Goal: Information Seeking & Learning: Learn about a topic

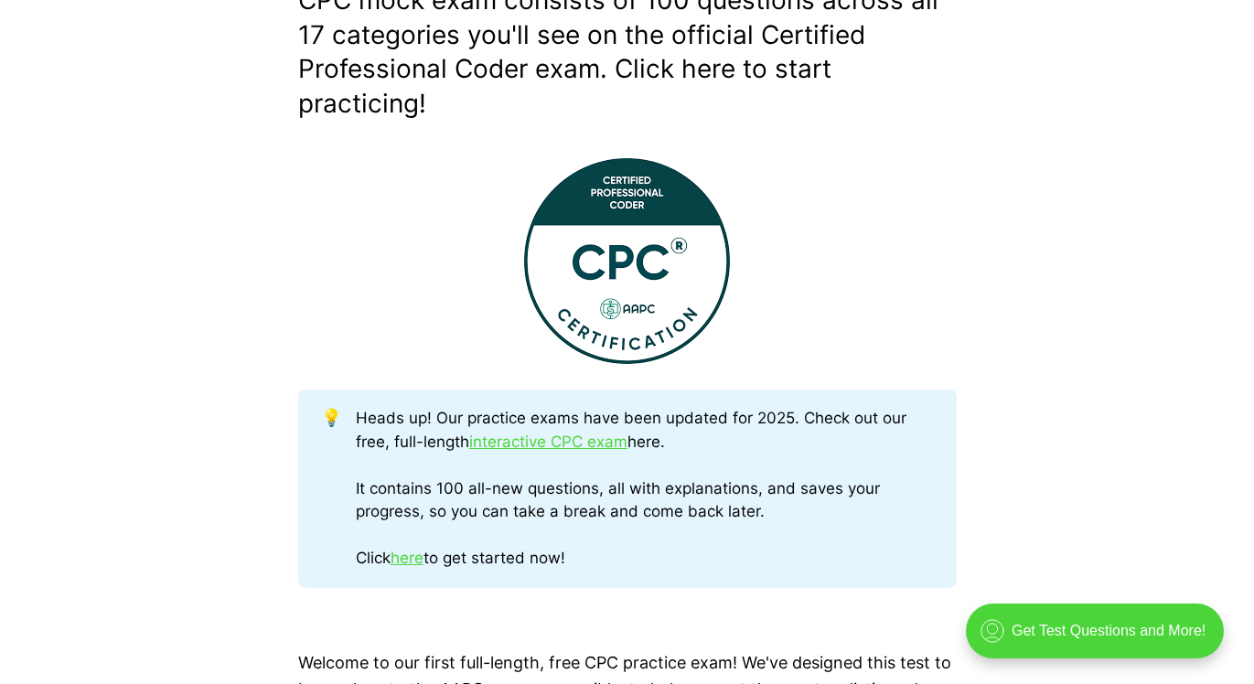
scroll to position [605, 0]
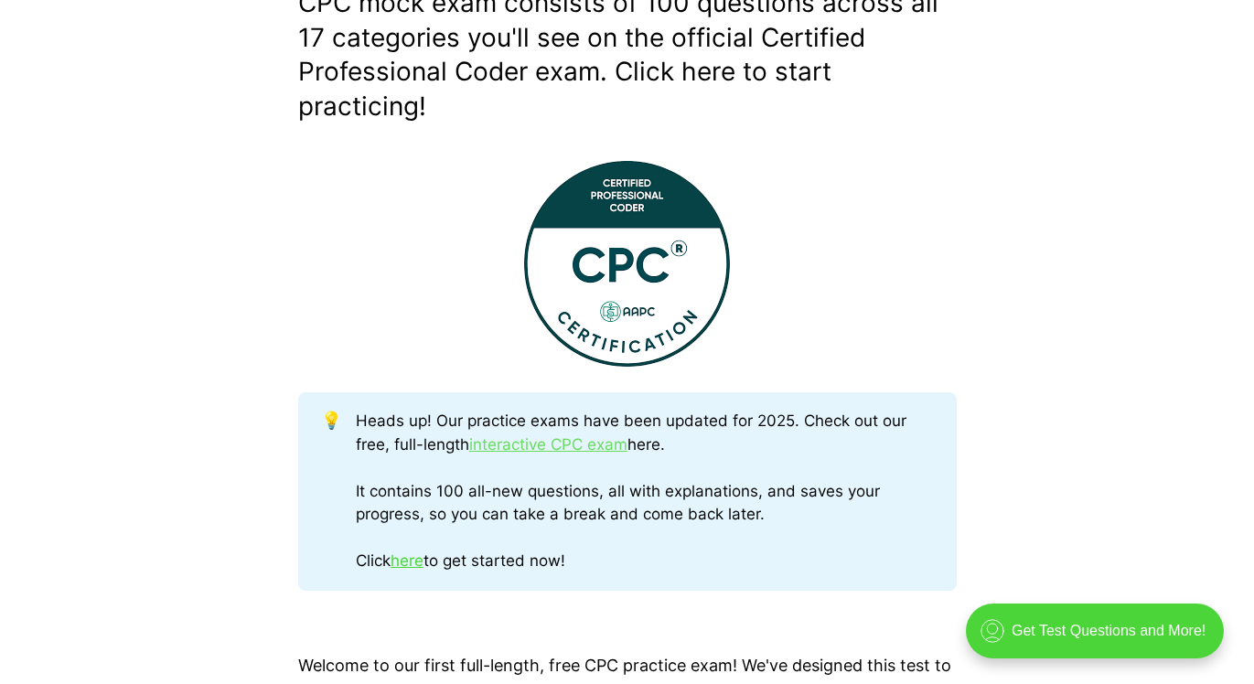
click at [515, 449] on link "interactive CPC exam" at bounding box center [548, 445] width 158 height 18
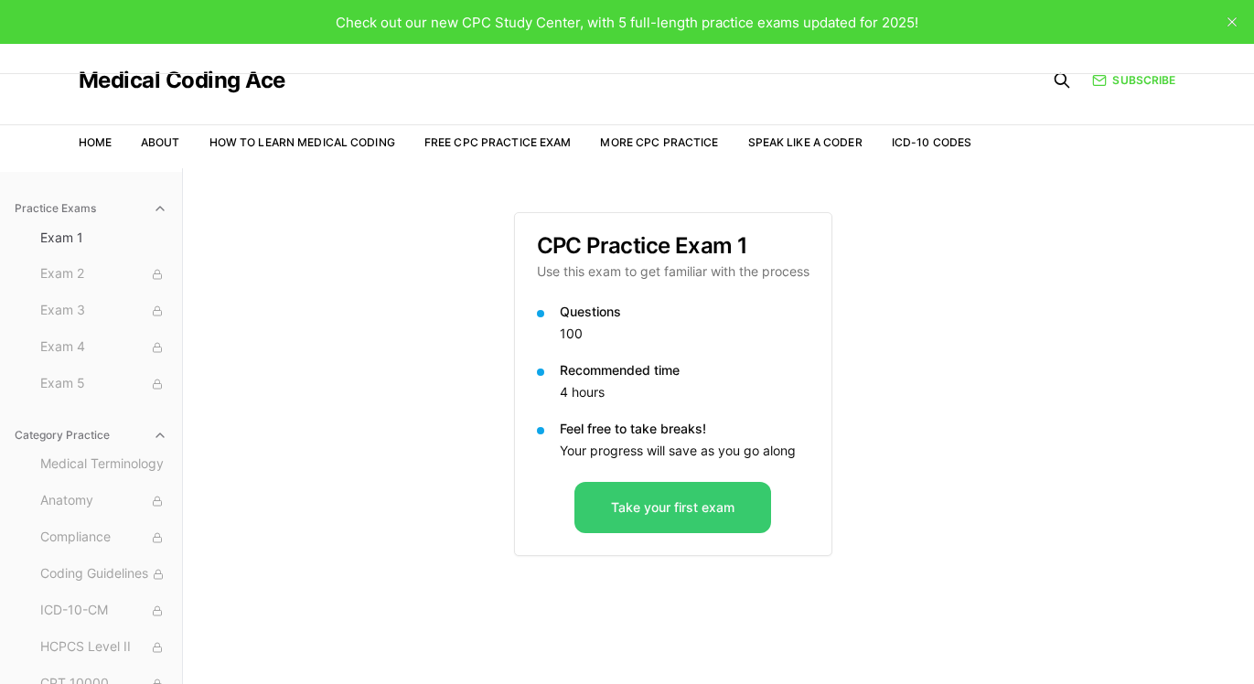
click at [673, 509] on button "Take your first exam" at bounding box center [673, 507] width 197 height 51
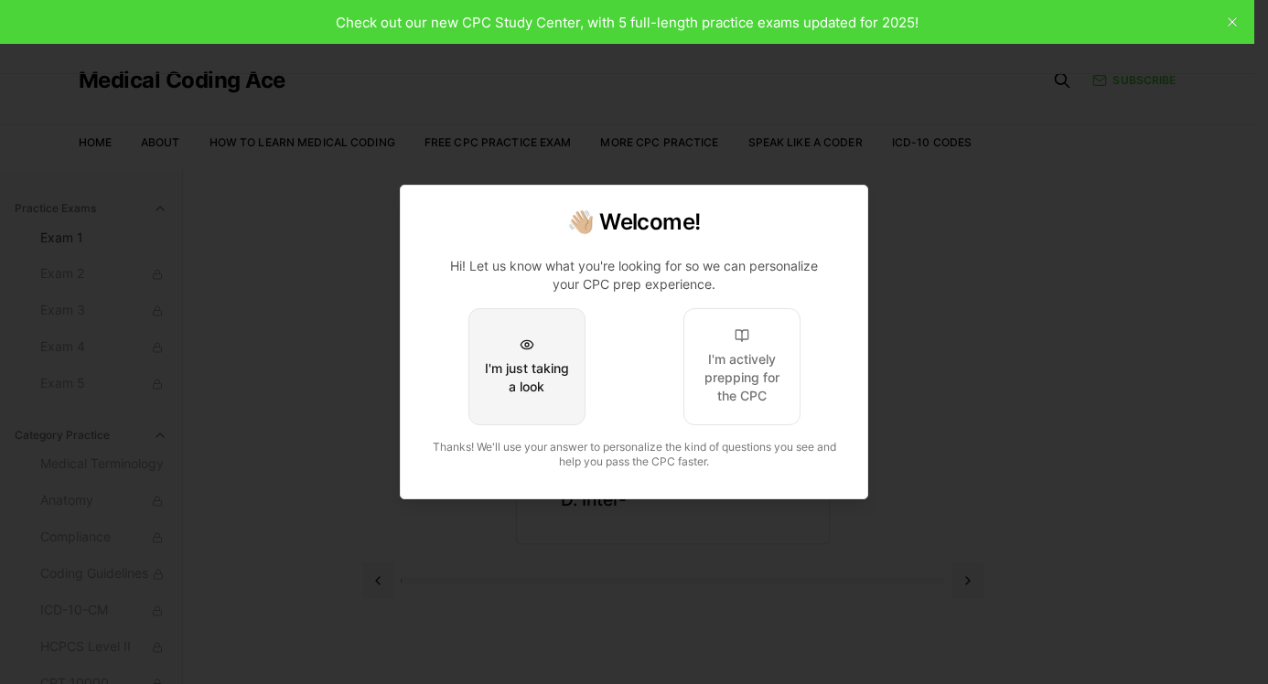
click at [528, 381] on div "I'm just taking a look" at bounding box center [527, 378] width 86 height 37
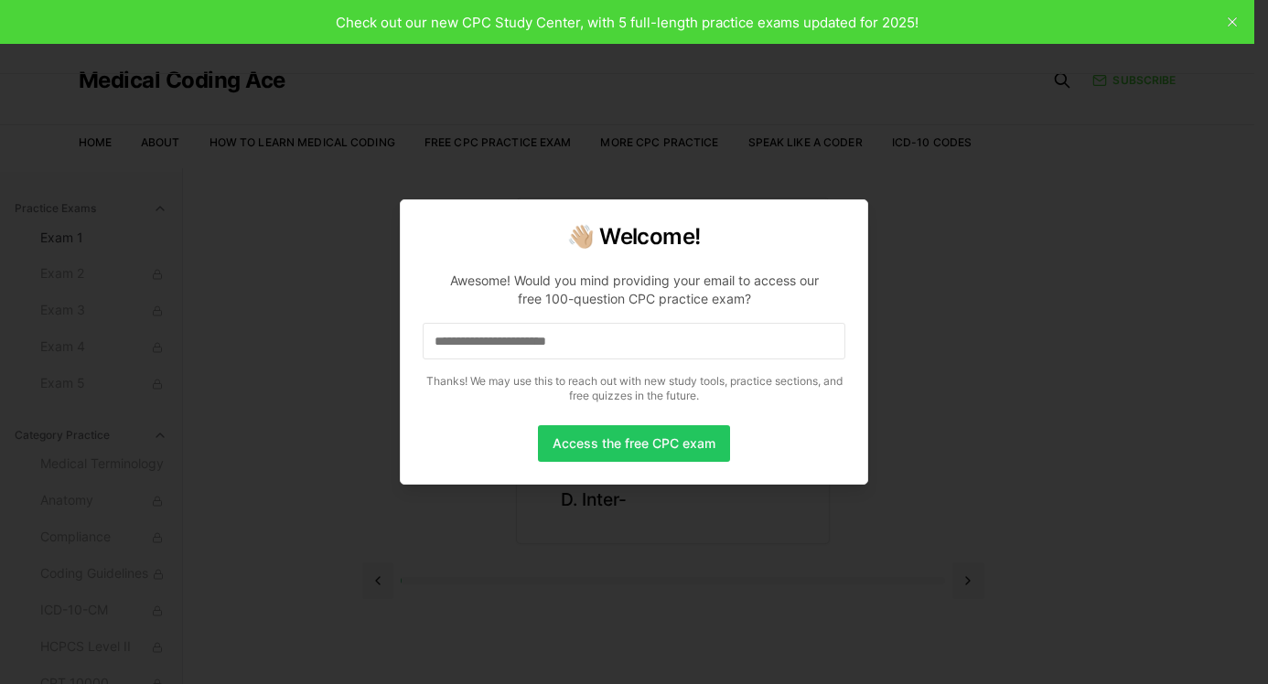
click at [533, 350] on input at bounding box center [634, 341] width 423 height 37
click at [609, 458] on button "Access the free CPC exam" at bounding box center [634, 443] width 192 height 37
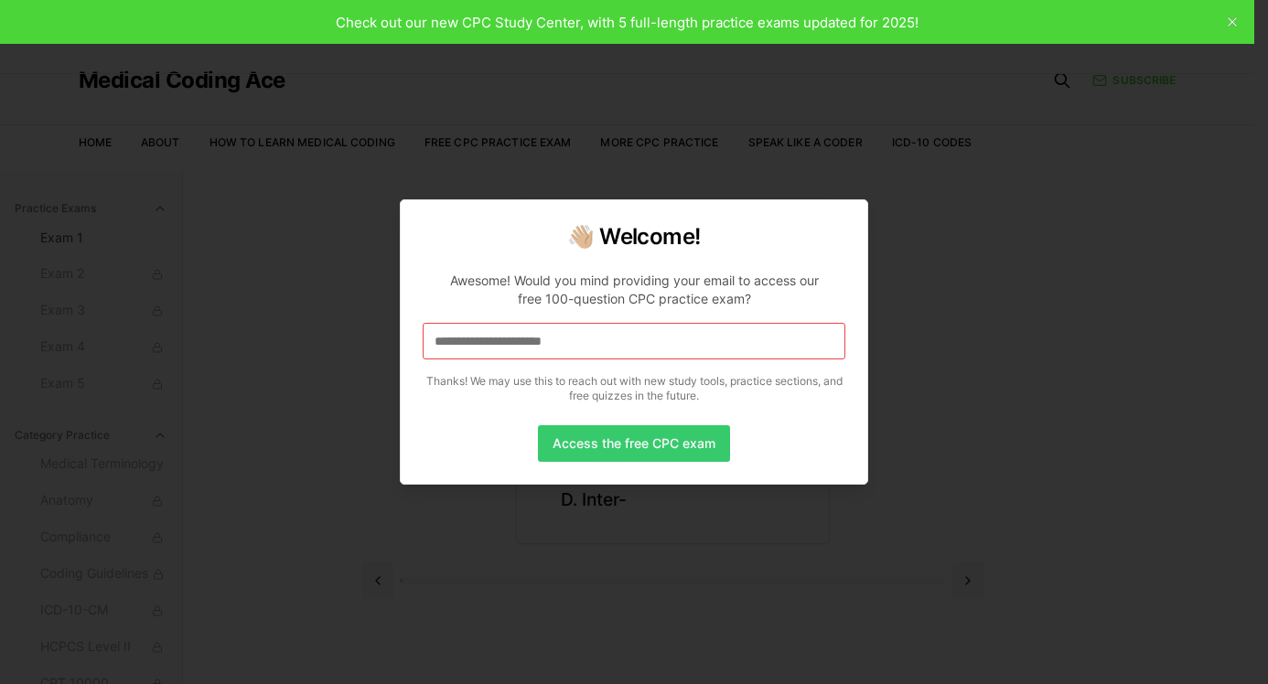
click at [632, 450] on button "Access the free CPC exam" at bounding box center [634, 443] width 192 height 37
click at [622, 442] on button "Access the free CPC exam" at bounding box center [634, 443] width 192 height 37
click at [651, 440] on button "Access the free CPC exam" at bounding box center [634, 443] width 192 height 37
click at [666, 342] on input "**********" at bounding box center [634, 341] width 423 height 37
click at [651, 357] on input "**********" at bounding box center [634, 341] width 423 height 37
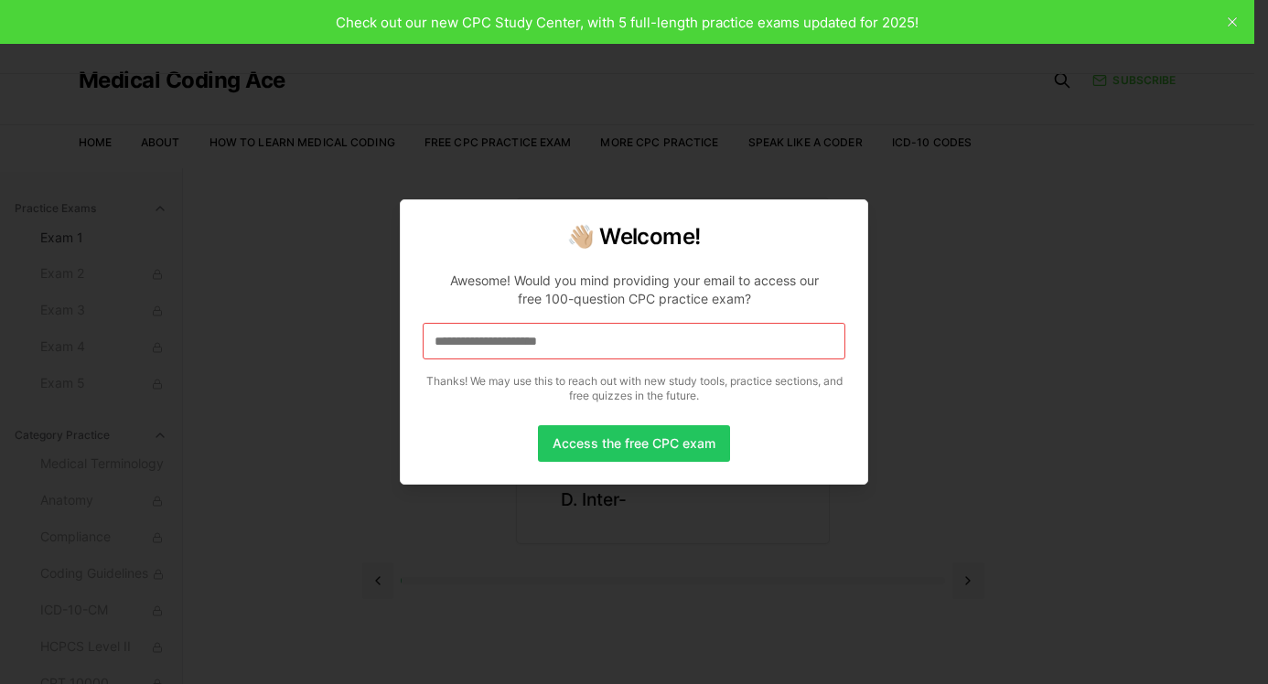
click at [646, 356] on input "**********" at bounding box center [634, 341] width 423 height 37
click at [604, 450] on button "Access the free CPC exam" at bounding box center [634, 443] width 192 height 37
click at [1047, 342] on div at bounding box center [634, 342] width 1268 height 684
click at [1238, 27] on div at bounding box center [634, 342] width 1268 height 684
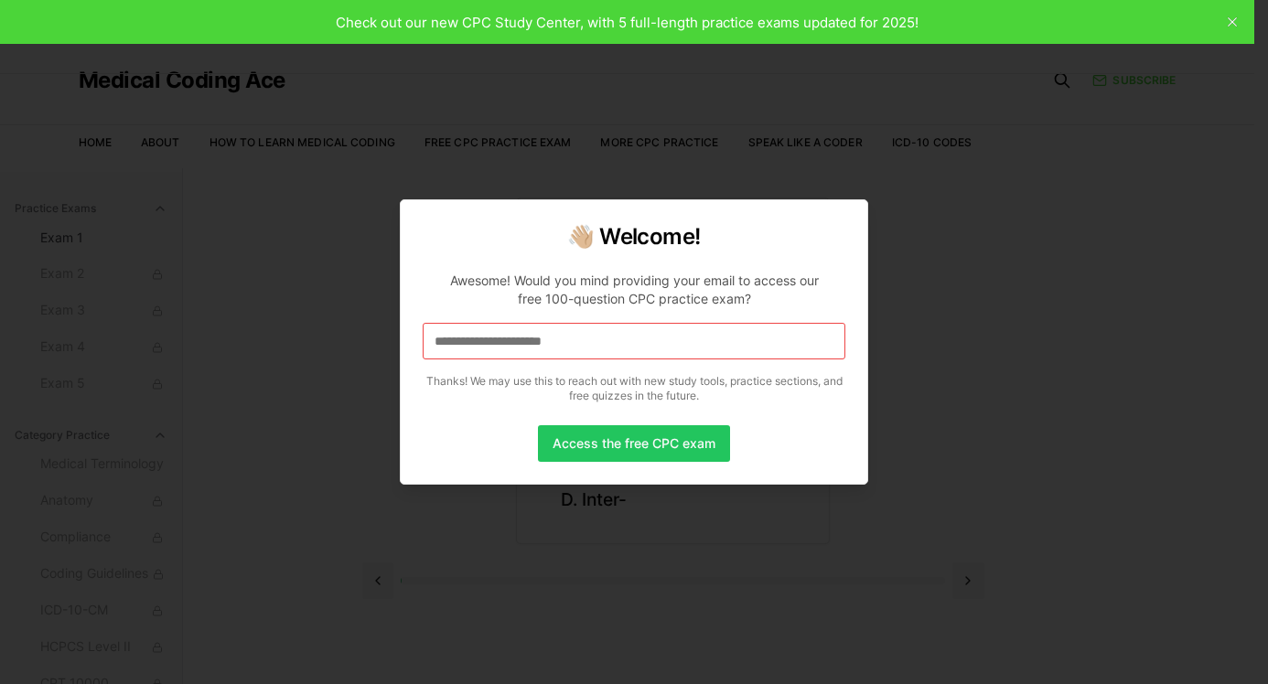
click at [1237, 24] on div at bounding box center [634, 342] width 1268 height 684
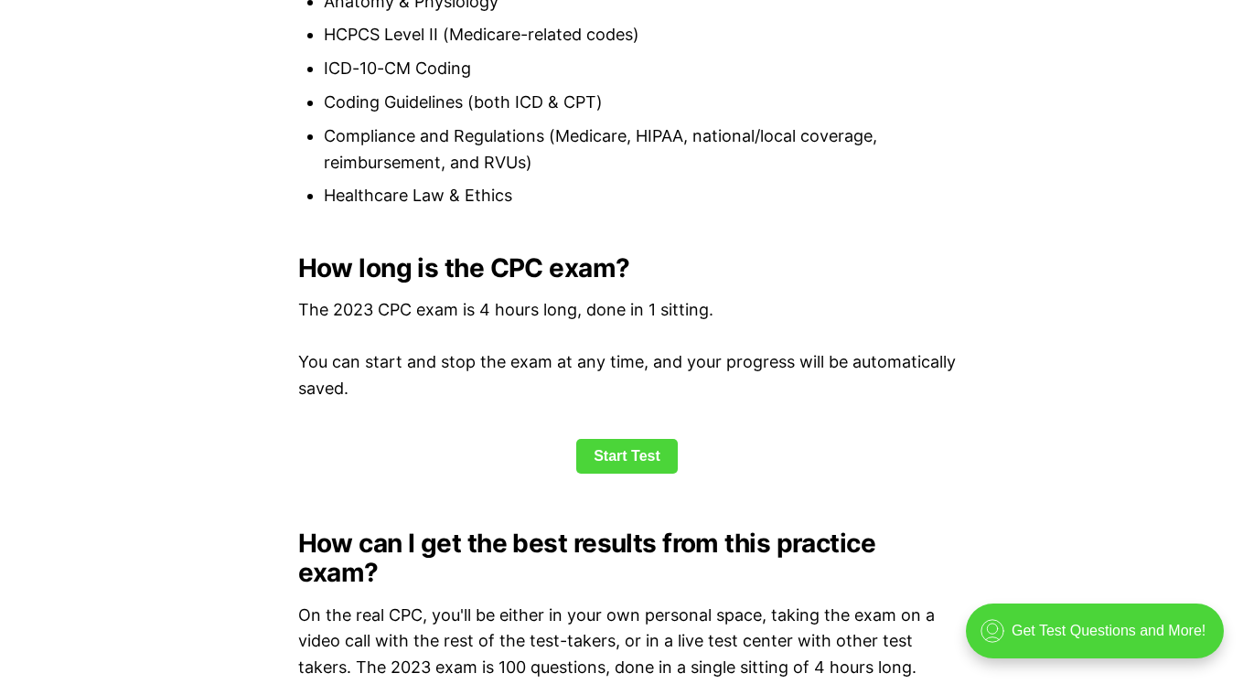
scroll to position [2281, 0]
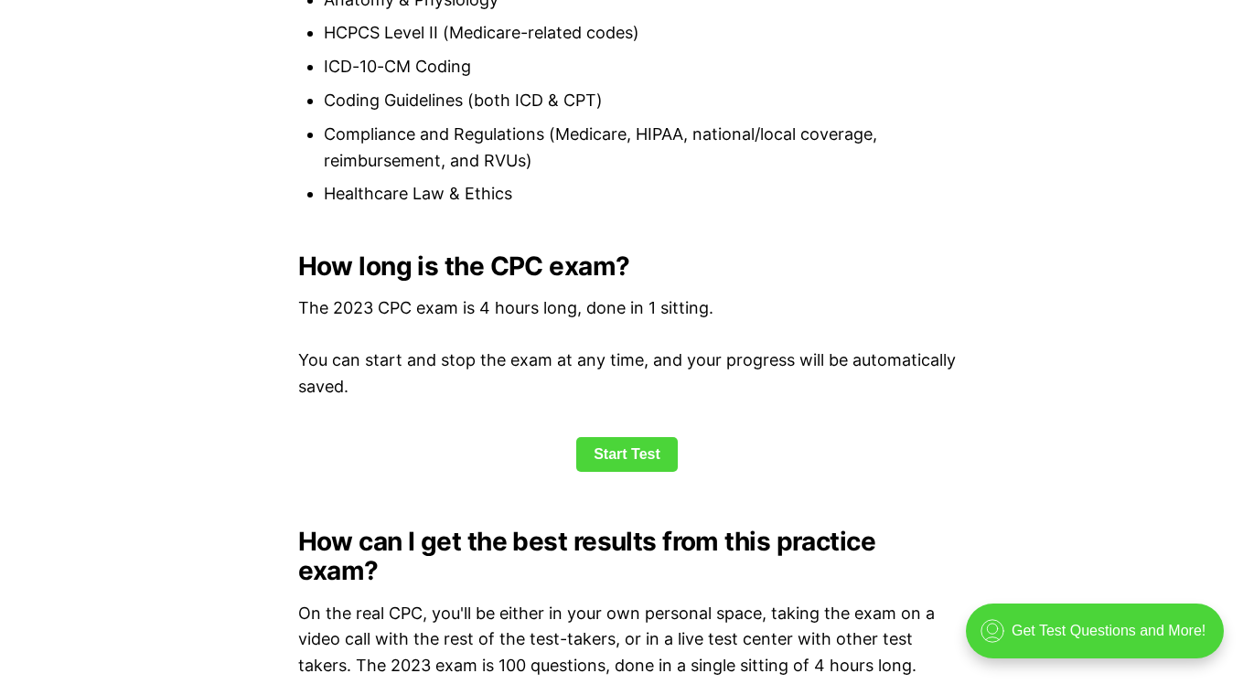
click at [641, 458] on link "Start Test" at bounding box center [627, 454] width 102 height 35
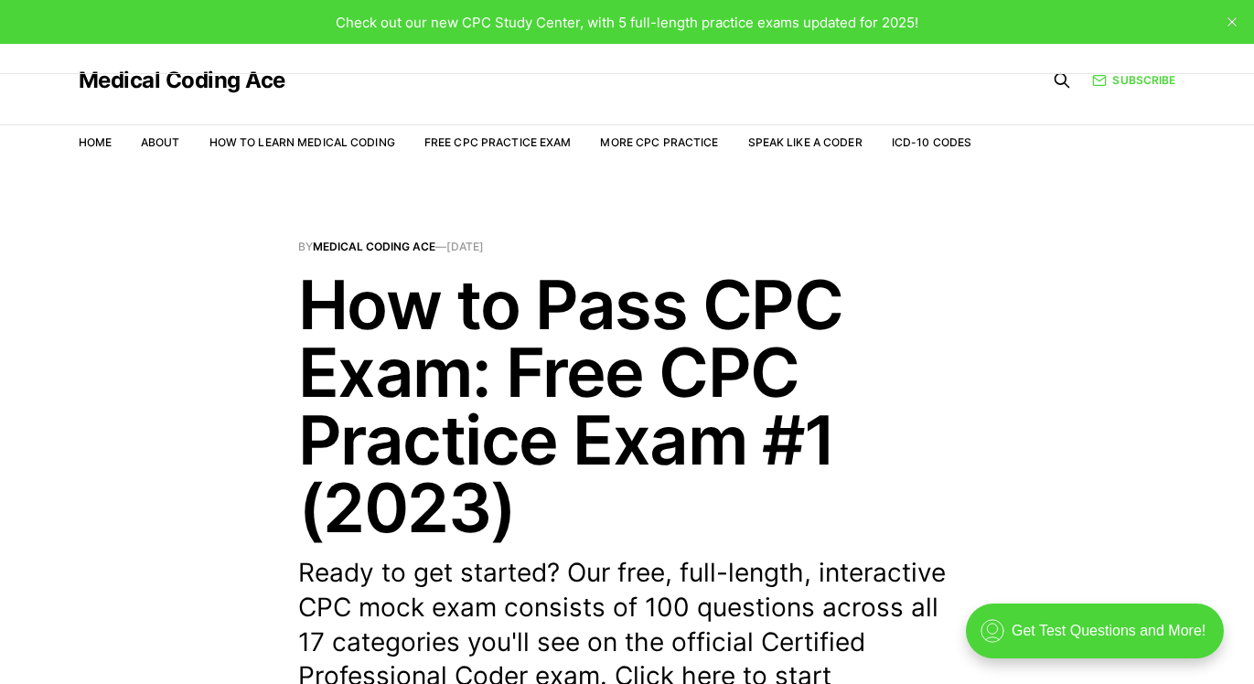
click at [770, 16] on span "Check out our new CPC Study Center, with 5 full-length practice exams updated f…" at bounding box center [627, 22] width 583 height 17
click at [639, 20] on span "Check out our new CPC Study Center, with 5 full-length practice exams updated f…" at bounding box center [627, 22] width 583 height 17
click at [868, 23] on span "Check out our new CPC Study Center, with 5 full-length practice exams updated f…" at bounding box center [627, 22] width 583 height 17
click at [526, 139] on link "Free CPC Practice Exam" at bounding box center [498, 142] width 147 height 14
